Goal: Task Accomplishment & Management: Use online tool/utility

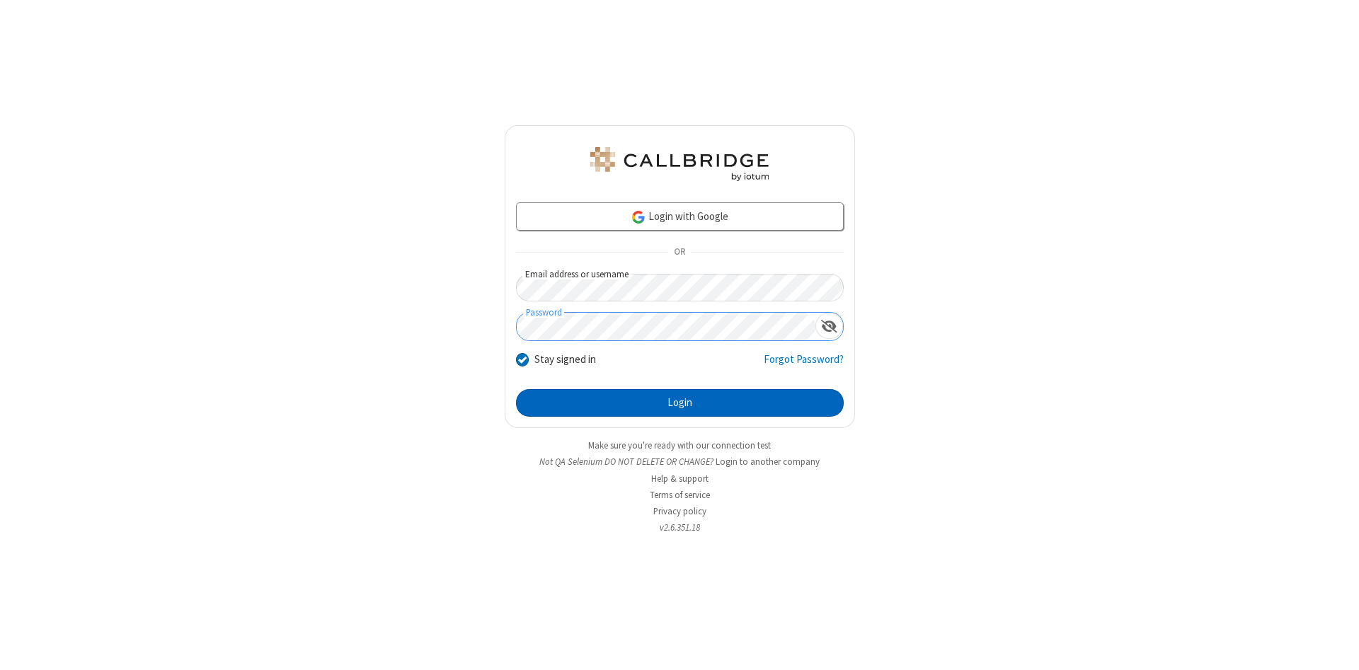
click at [679, 403] on button "Login" at bounding box center [680, 403] width 328 height 28
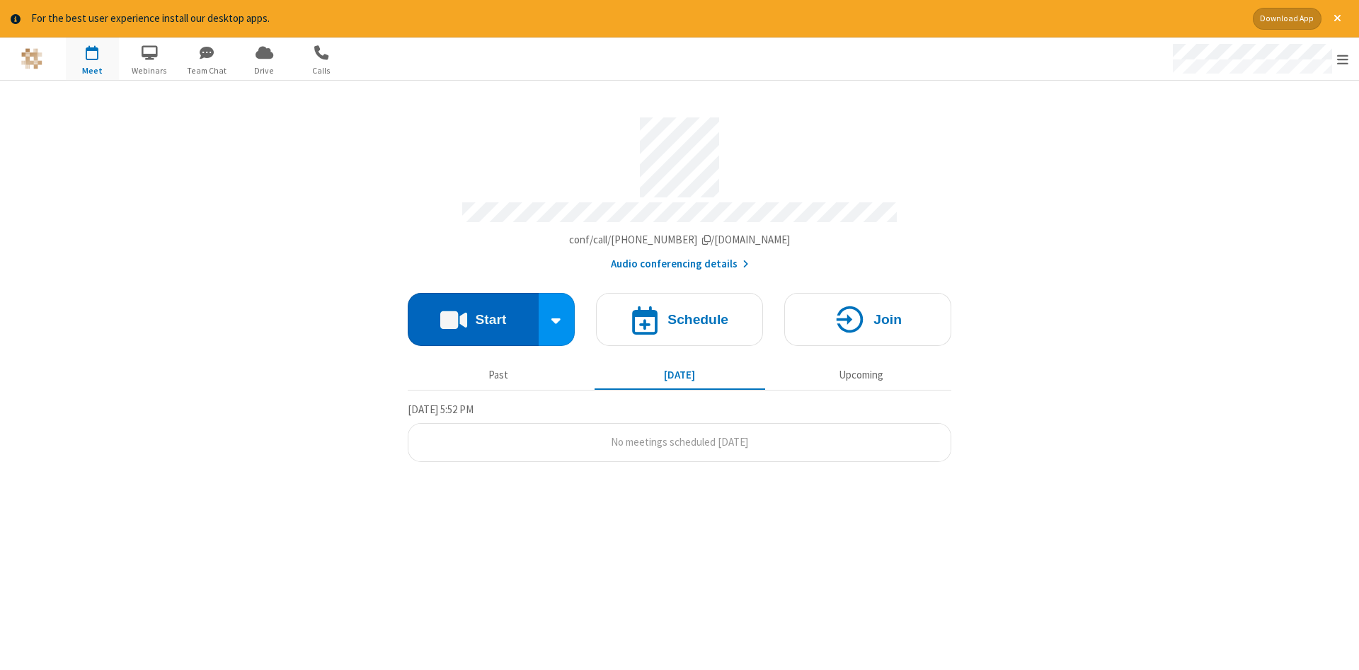
click at [473, 314] on button "Start" at bounding box center [473, 319] width 131 height 53
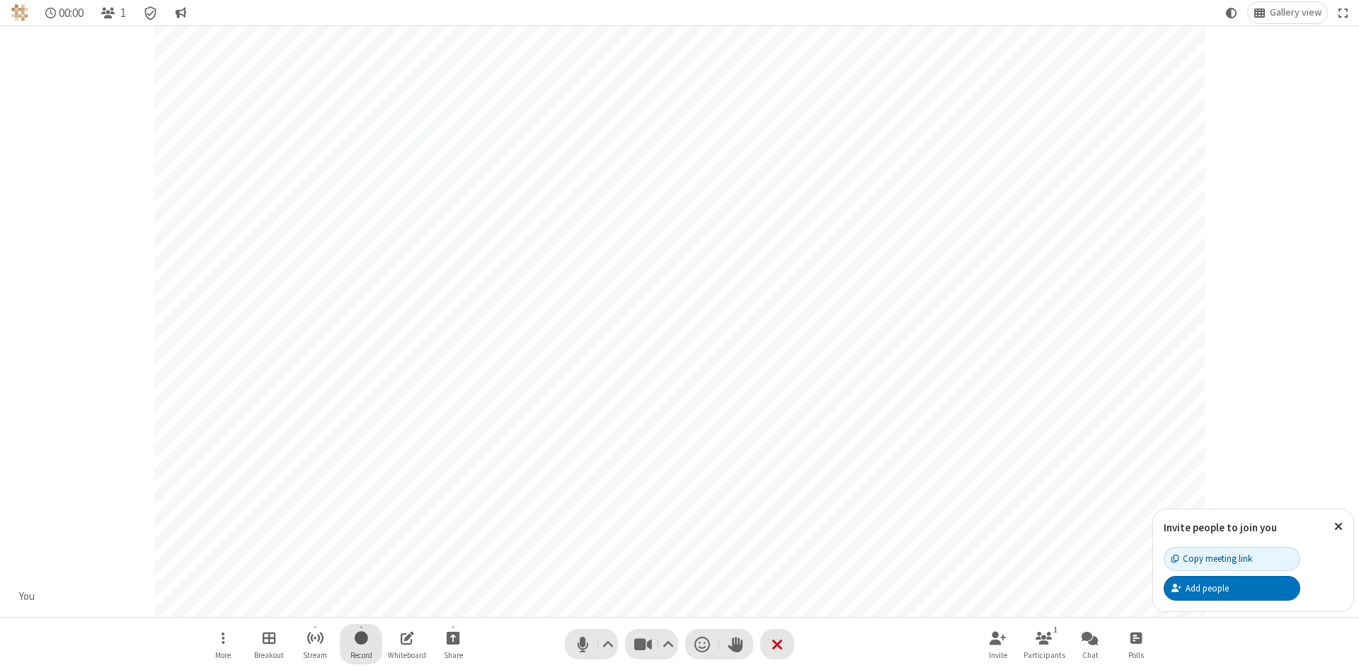
click at [361, 644] on span "Start recording" at bounding box center [361, 638] width 13 height 18
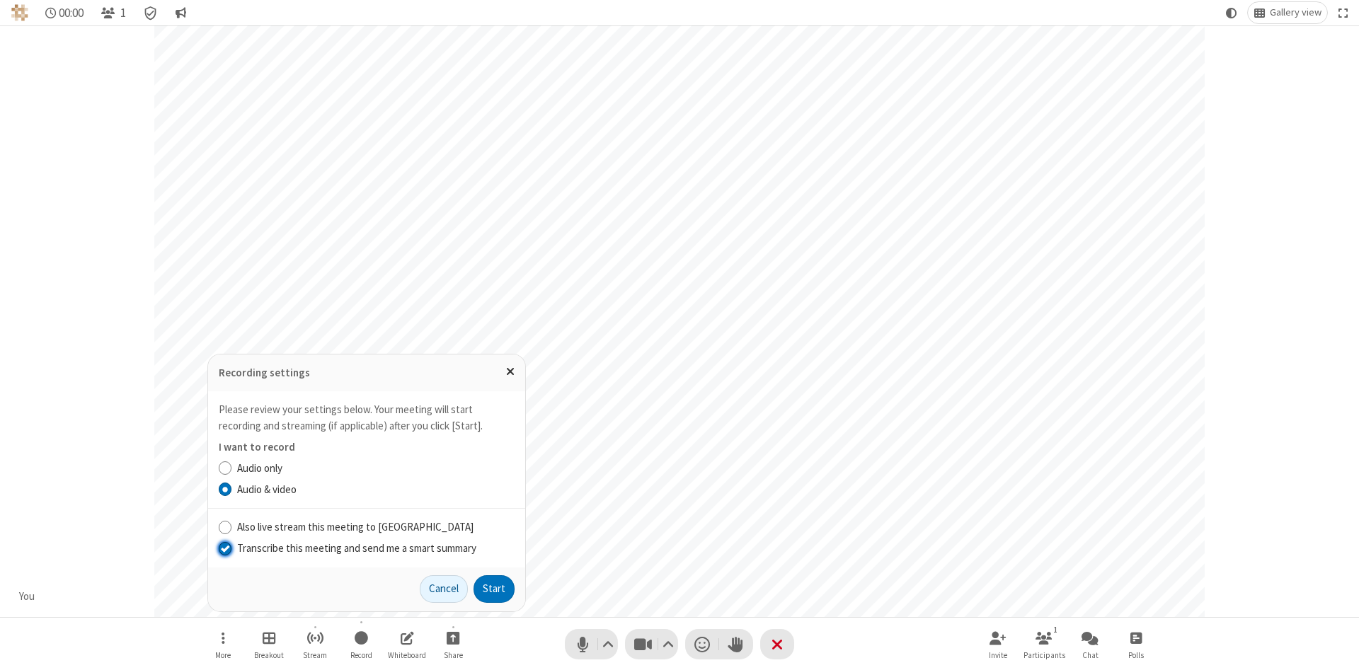
click at [224, 548] on input "Transcribe this meeting and send me a smart summary" at bounding box center [225, 548] width 13 height 15
click at [494, 589] on button "Start" at bounding box center [493, 589] width 41 height 28
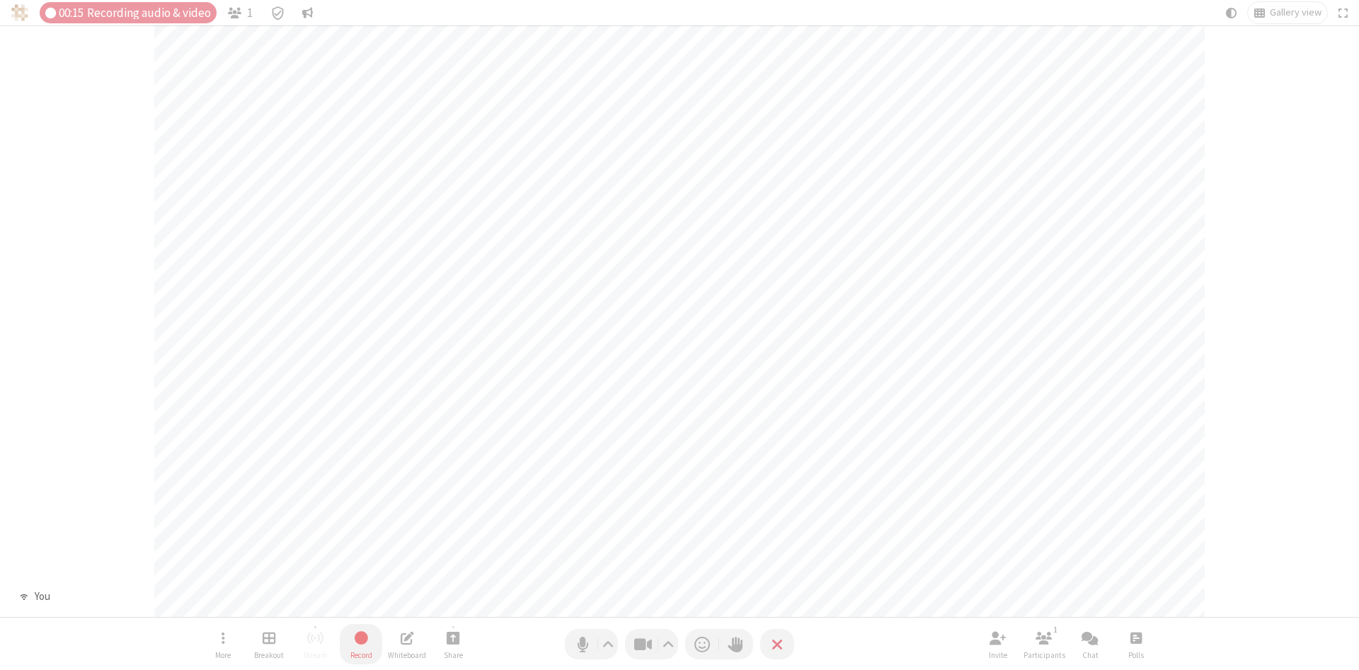
click at [361, 644] on span "Stop recording" at bounding box center [360, 638] width 16 height 18
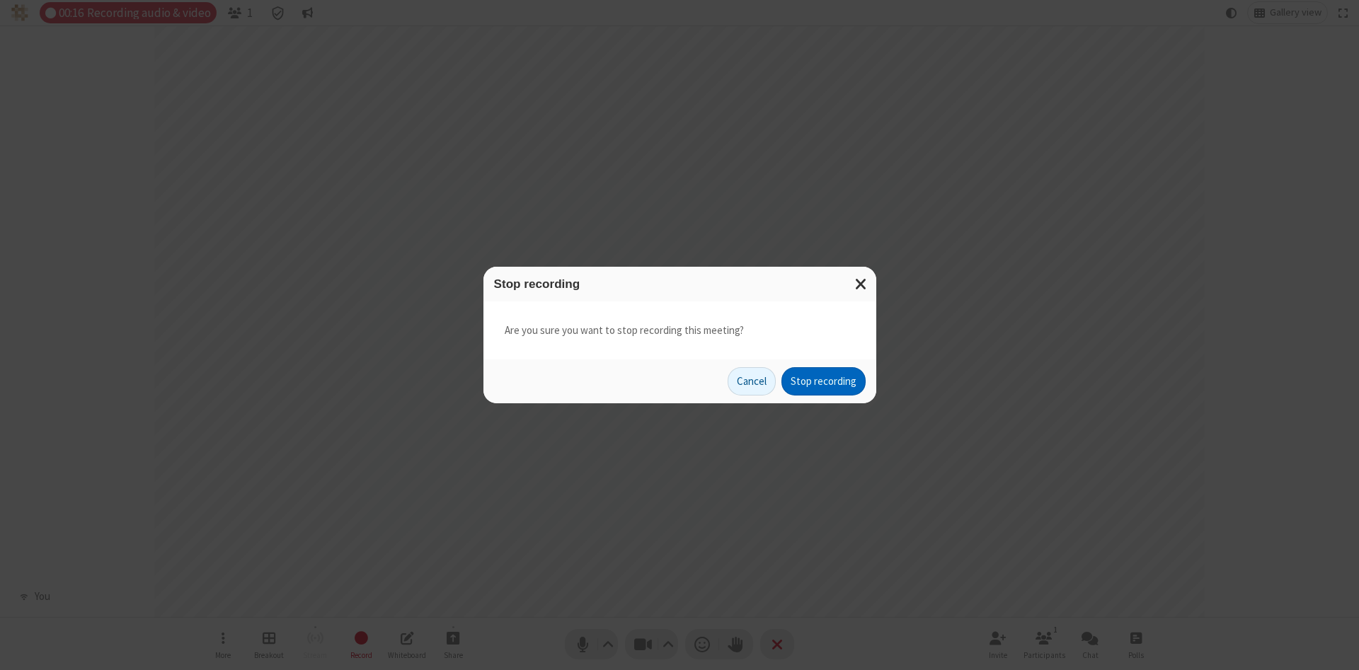
click at [823, 381] on button "Stop recording" at bounding box center [823, 381] width 84 height 28
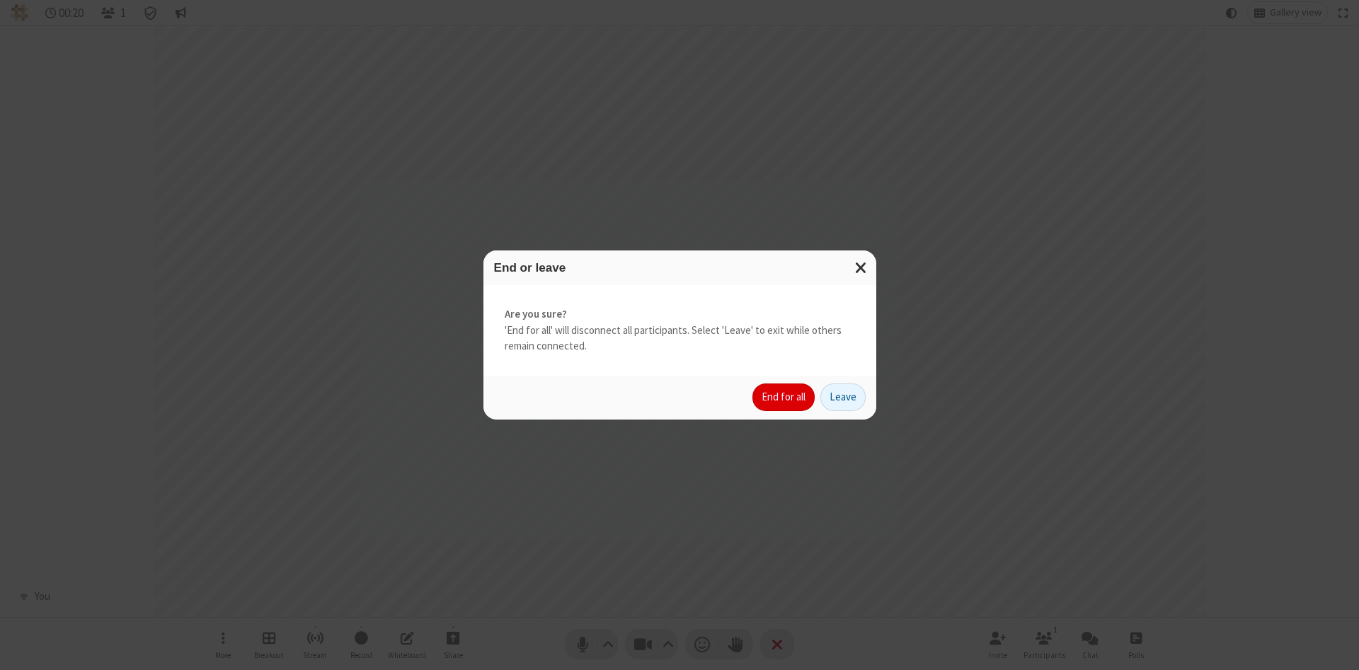
click at [784, 397] on button "End for all" at bounding box center [783, 398] width 62 height 28
